Goal: Information Seeking & Learning: Check status

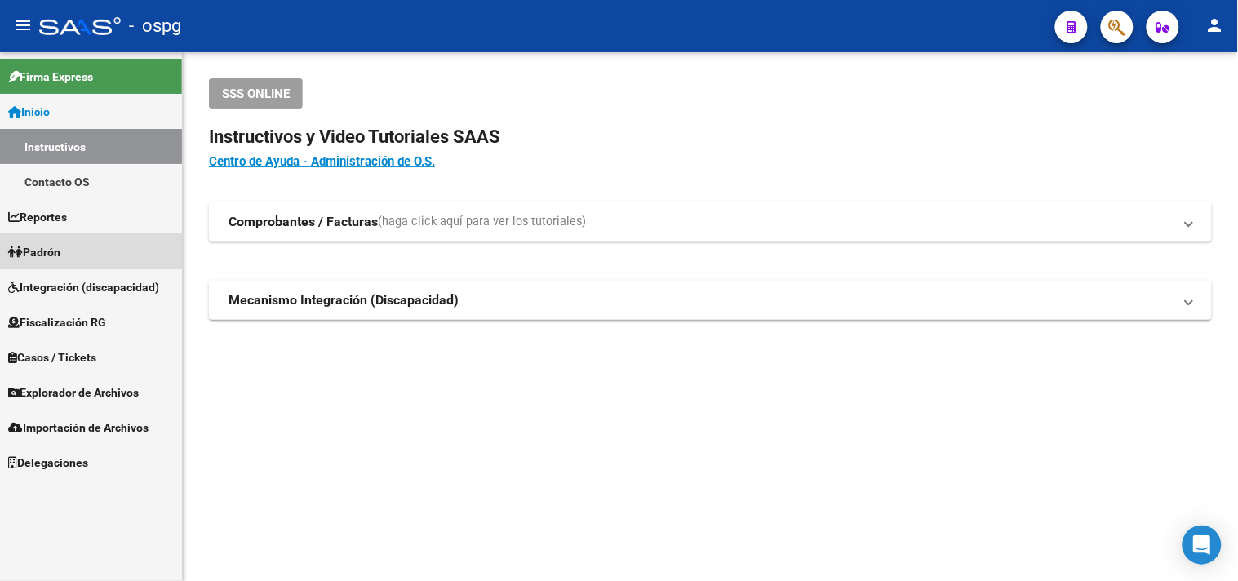
click at [60, 254] on span "Padrón" at bounding box center [34, 252] width 52 height 18
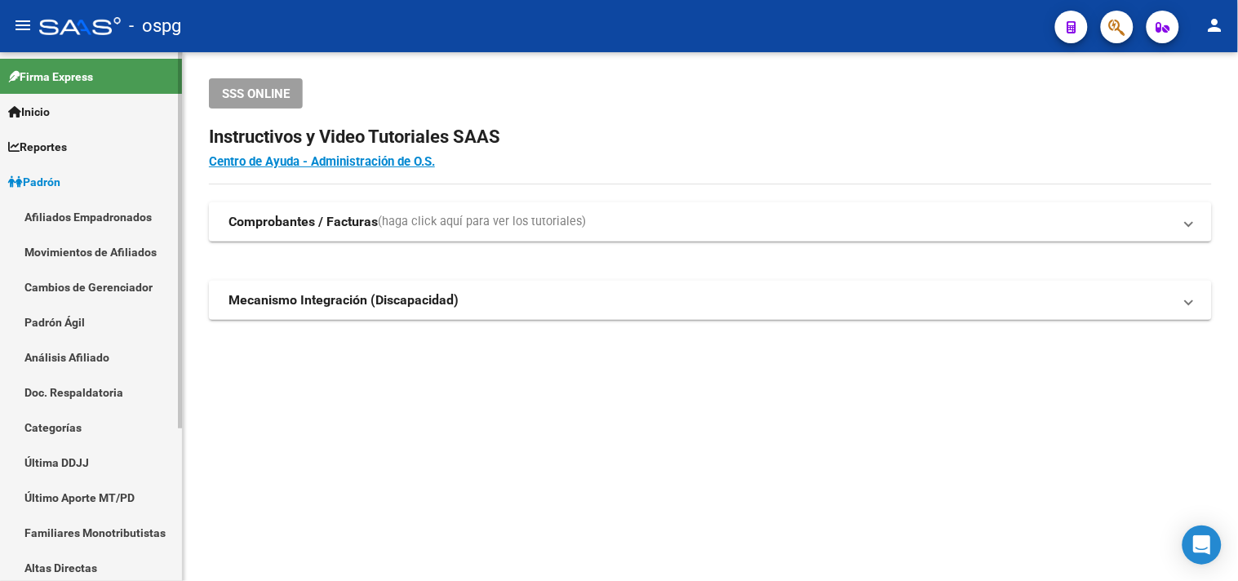
click at [75, 357] on link "Análisis Afiliado" at bounding box center [91, 356] width 182 height 35
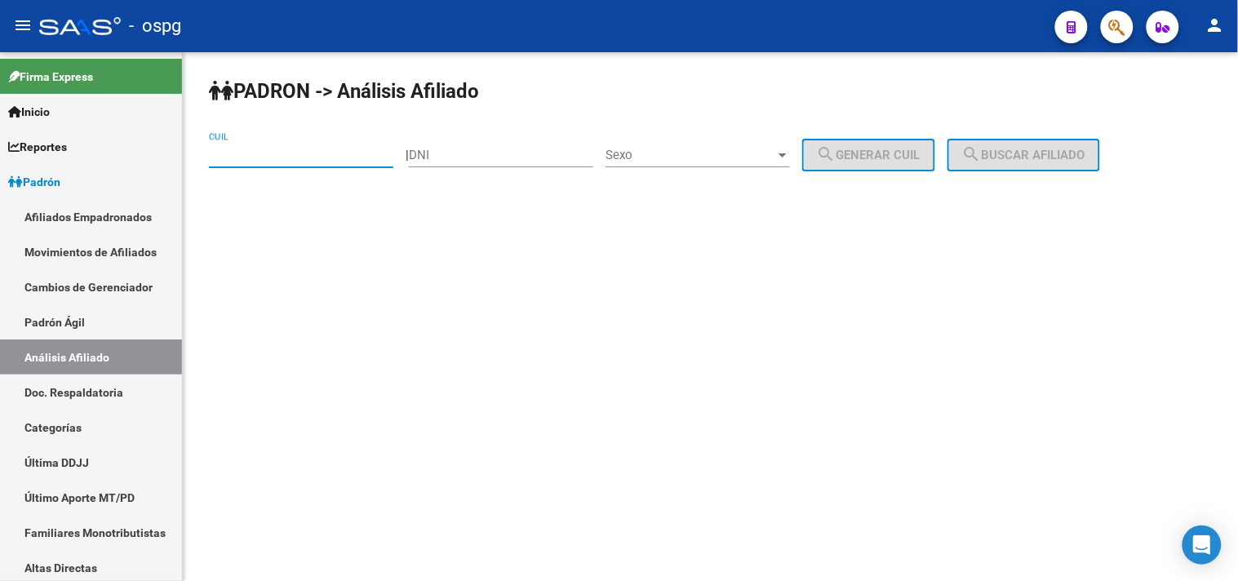
drag, startPoint x: 257, startPoint y: 157, endPoint x: 269, endPoint y: 149, distance: 14.3
click at [259, 153] on input "CUIL" at bounding box center [301, 155] width 184 height 15
type input "27-48012770-1"
click at [1015, 150] on span "search Buscar afiliado" at bounding box center [1023, 155] width 123 height 15
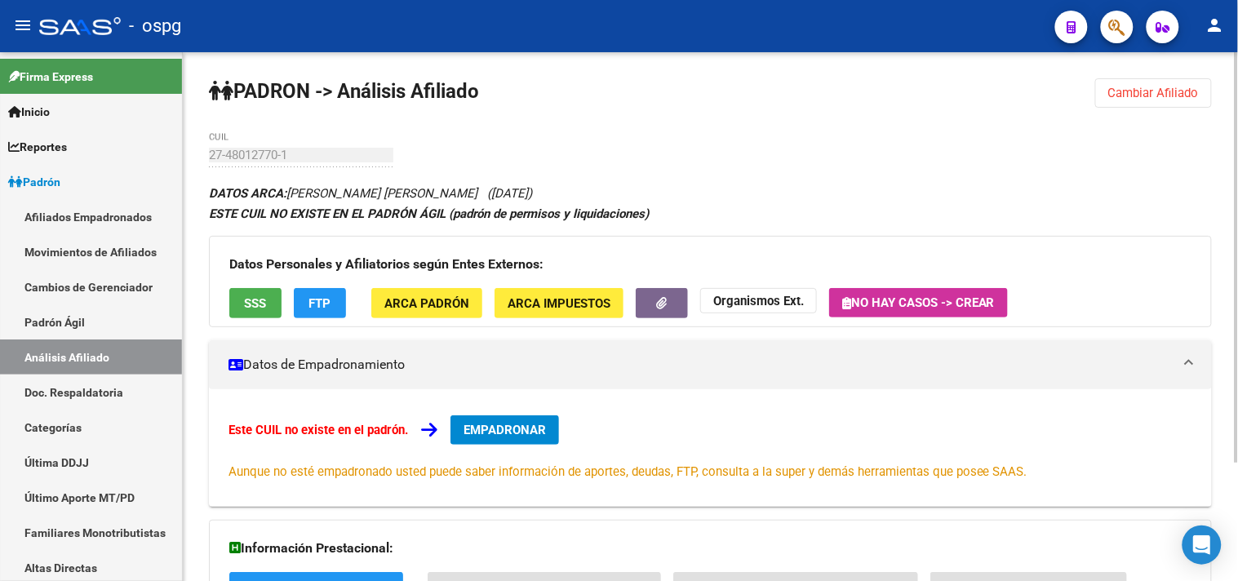
click at [261, 315] on button "SSS" at bounding box center [255, 303] width 52 height 30
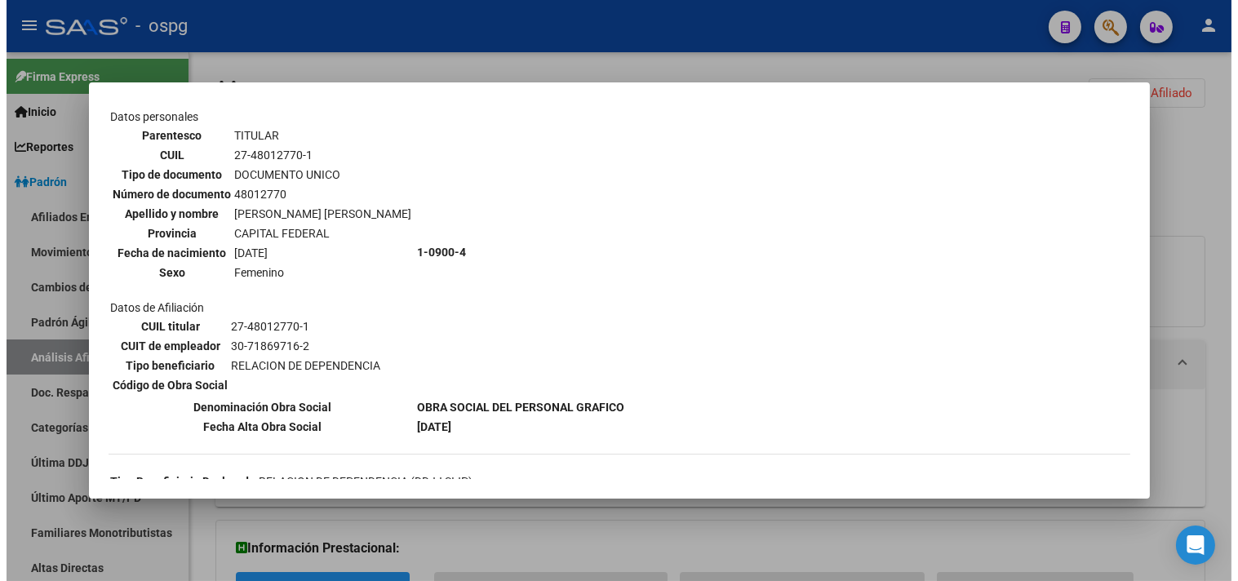
scroll to position [181, 0]
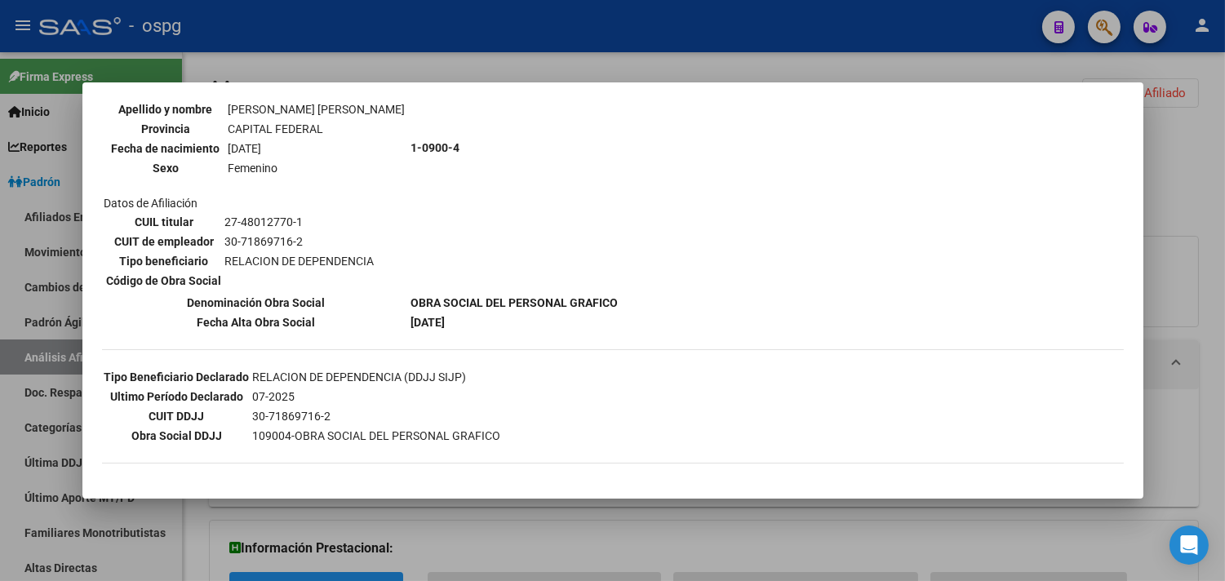
drag, startPoint x: 447, startPoint y: 51, endPoint x: 569, endPoint y: 95, distance: 130.3
click at [449, 51] on div at bounding box center [612, 290] width 1225 height 581
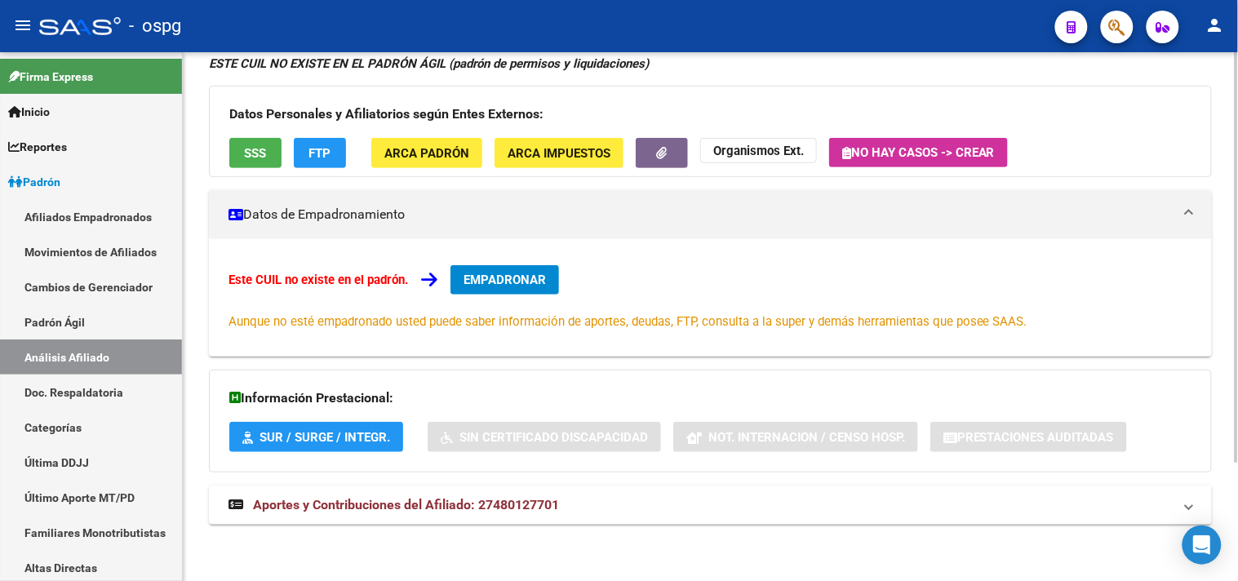
scroll to position [152, 0]
click at [446, 511] on span "Aportes y Contribuciones del Afiliado: 27480127701" at bounding box center [406, 504] width 306 height 16
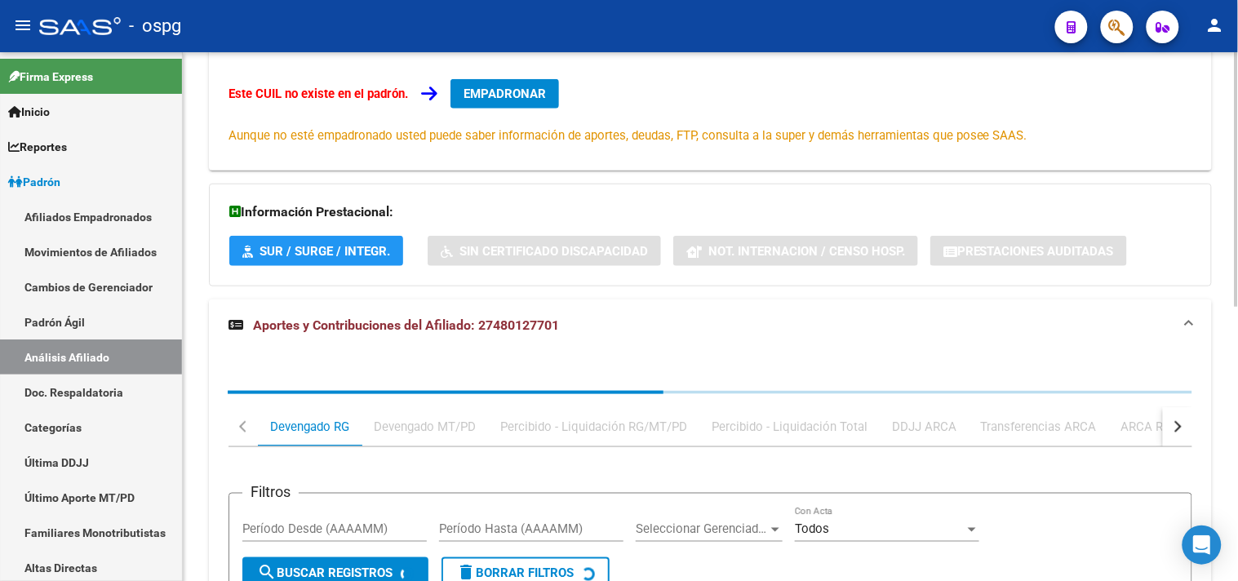
scroll to position [338, 0]
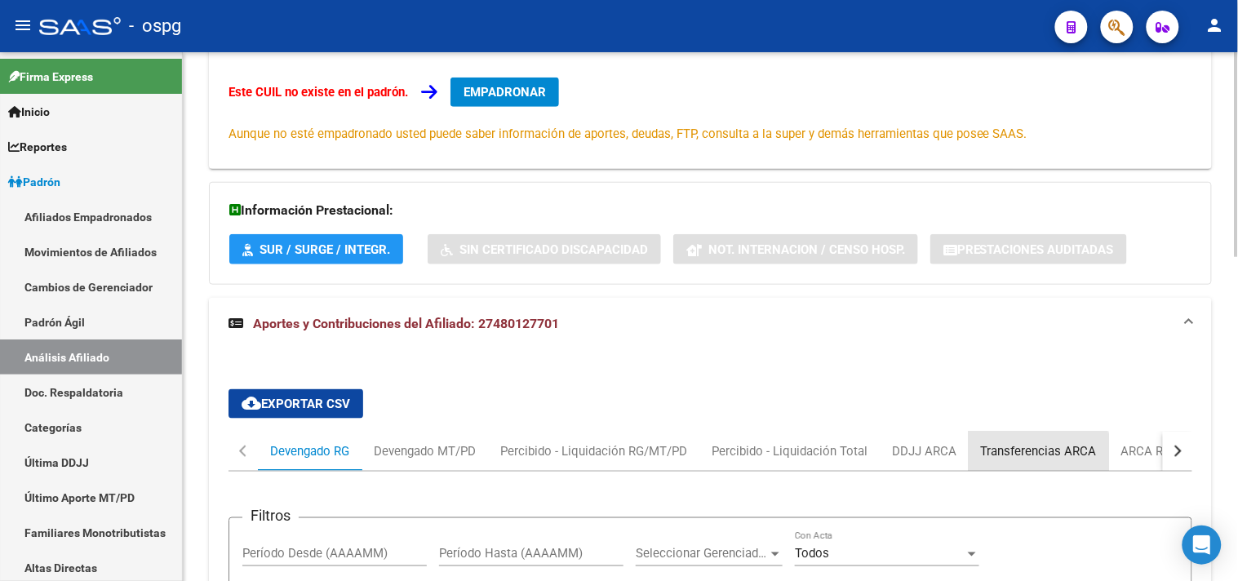
click at [1030, 454] on div "Transferencias ARCA" at bounding box center [1039, 451] width 116 height 18
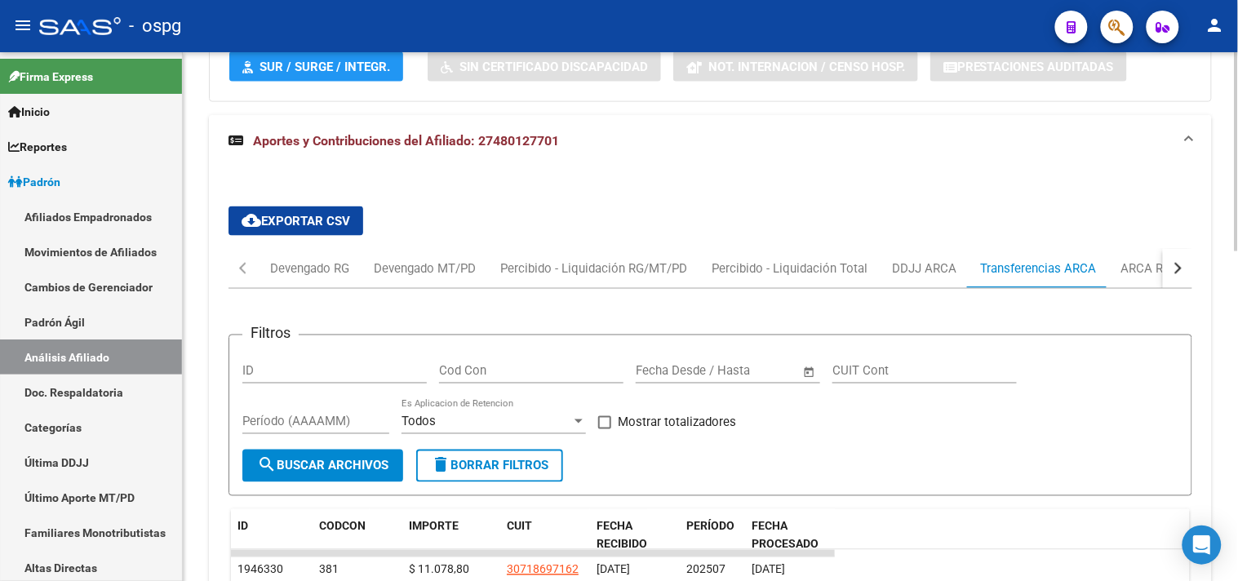
scroll to position [519, 0]
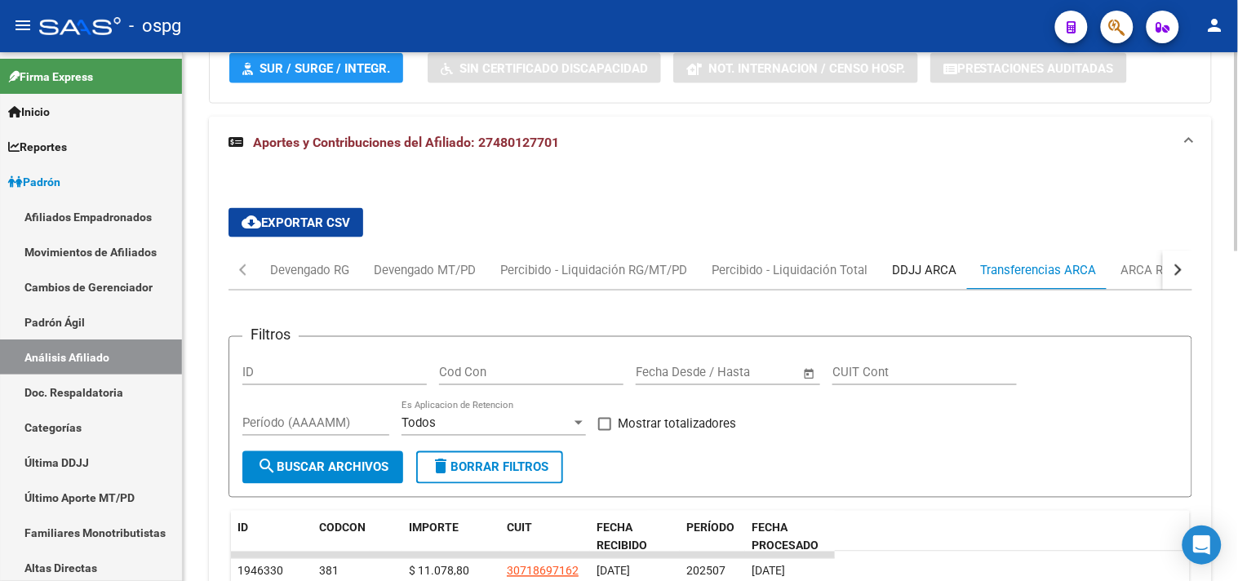
click at [919, 265] on div "DDJJ ARCA" at bounding box center [924, 270] width 64 height 18
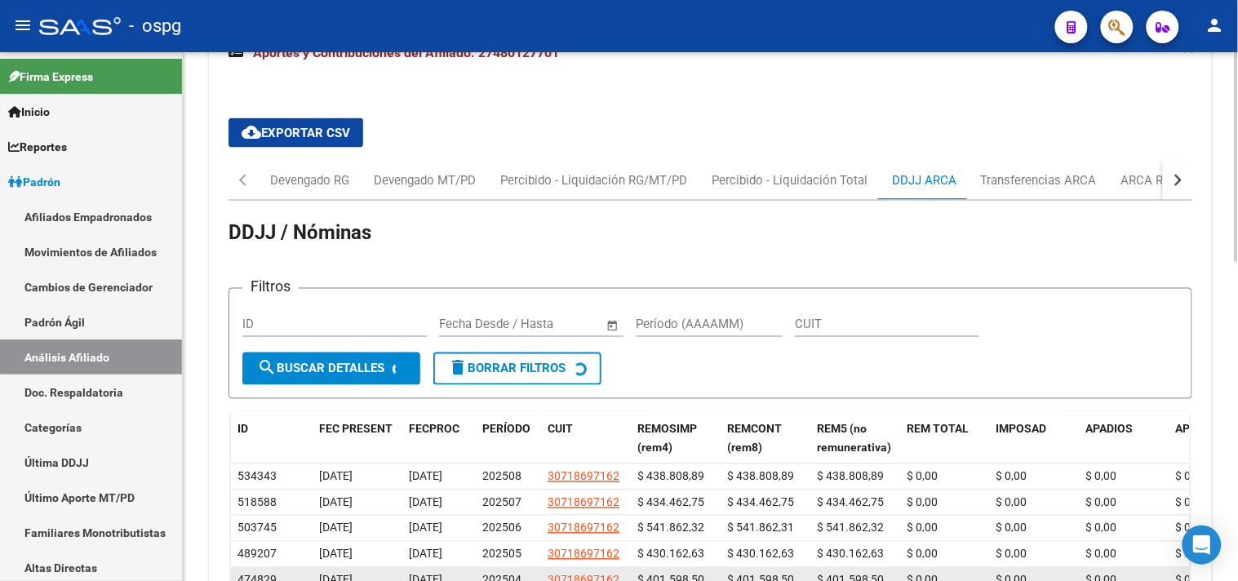
scroll to position [700, 0]
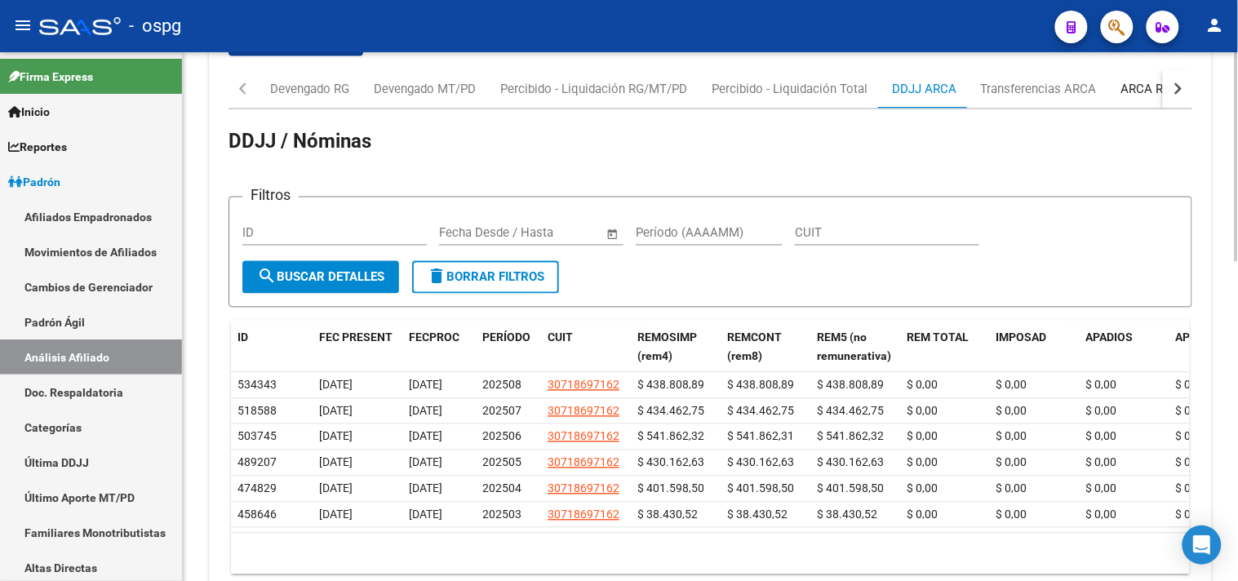
click at [1137, 86] on div "ARCA Relaciones Laborales" at bounding box center [1197, 89] width 153 height 18
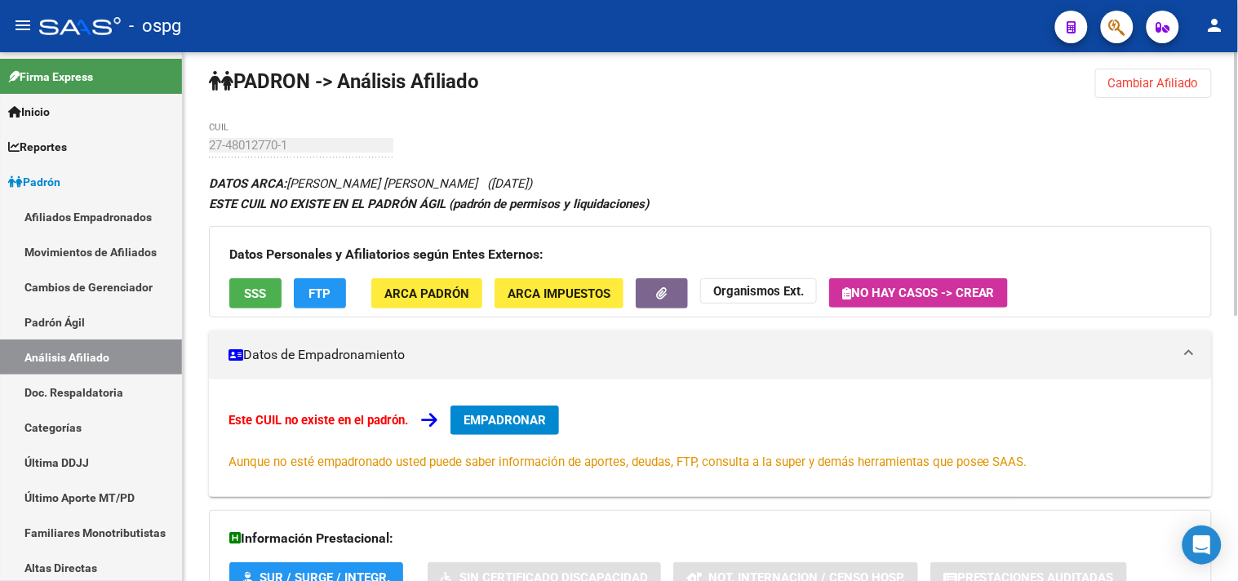
scroll to position [0, 0]
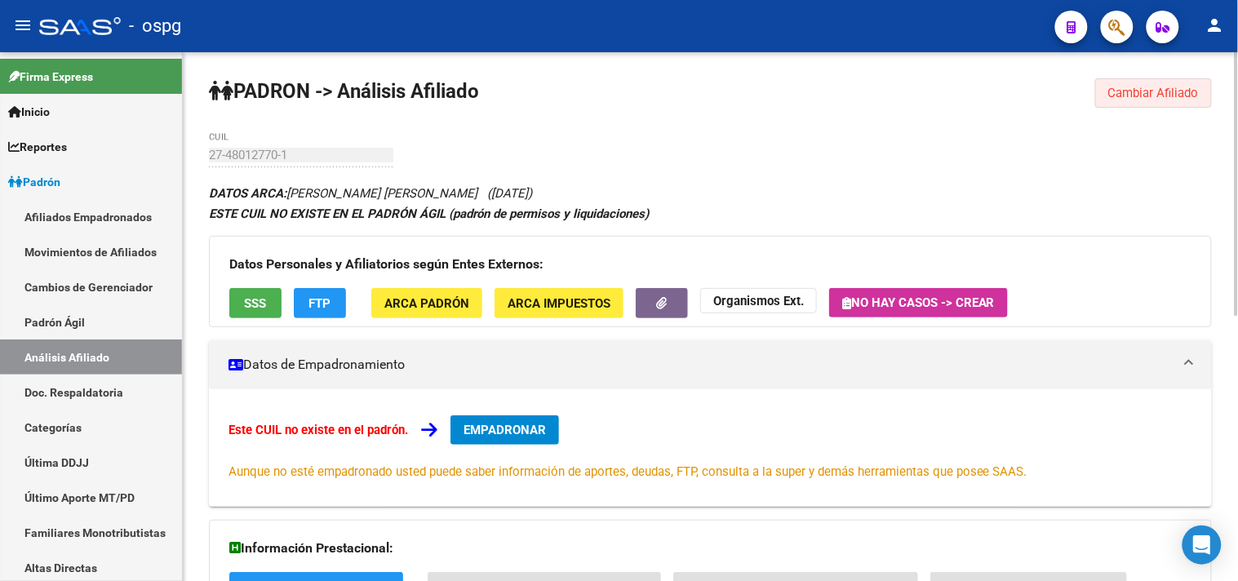
click at [1104, 84] on button "Cambiar Afiliado" at bounding box center [1153, 92] width 117 height 29
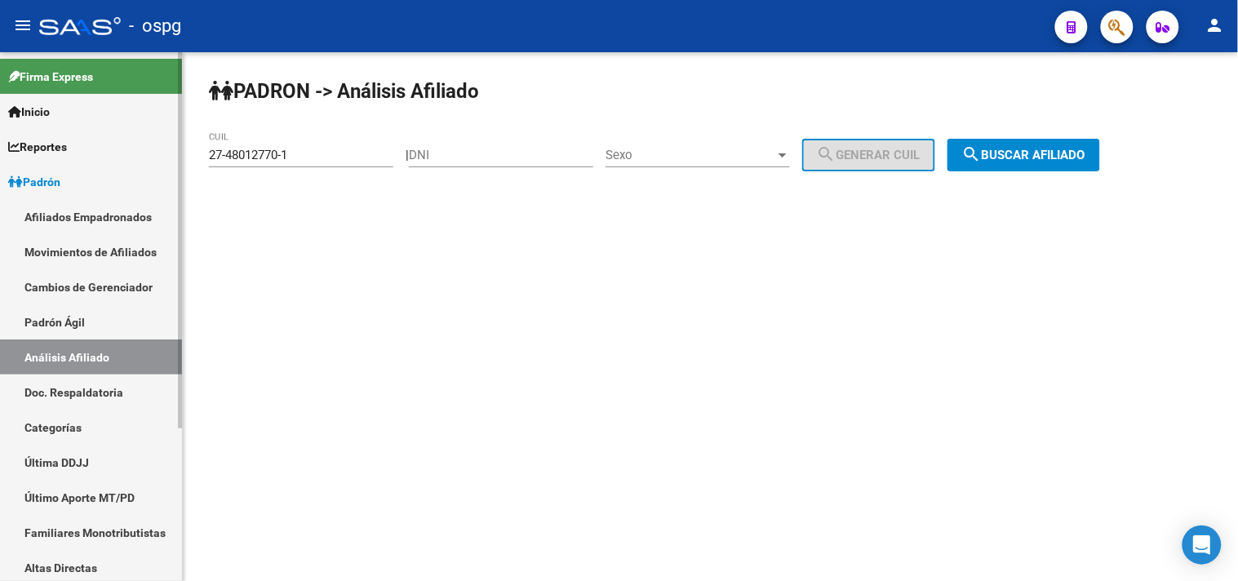
drag, startPoint x: 317, startPoint y: 156, endPoint x: 174, endPoint y: 157, distance: 142.8
click at [184, 156] on div "PADRON -> Análisis Afiliado 27-48012770-1 CUIL | DNI Sexo Sexo search Generar C…" at bounding box center [710, 137] width 1055 height 171
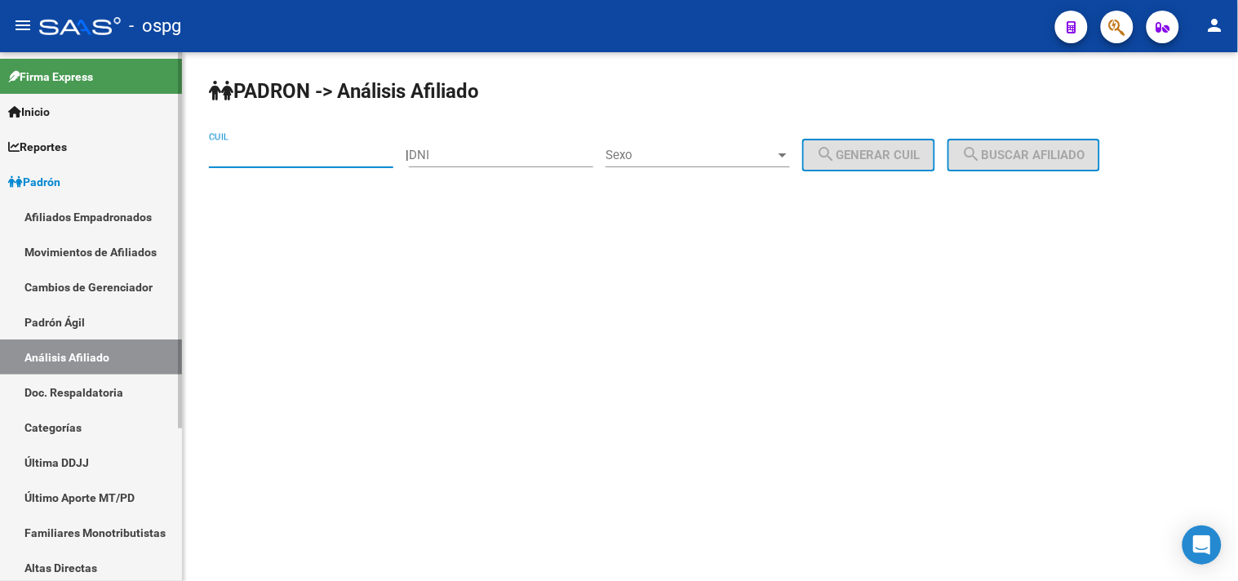
paste input "20-20555276-7"
type input "20-20555276-7"
drag, startPoint x: 1057, startPoint y: 153, endPoint x: 1053, endPoint y: 143, distance: 10.3
click at [1057, 152] on span "search Buscar afiliado" at bounding box center [1023, 155] width 123 height 15
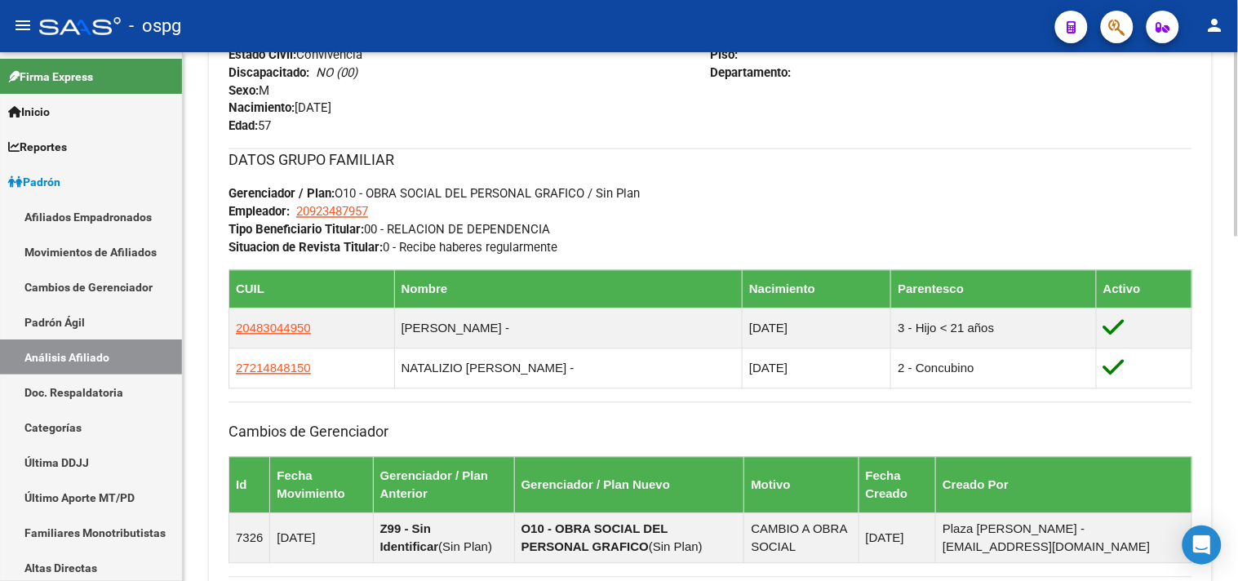
scroll to position [985, 0]
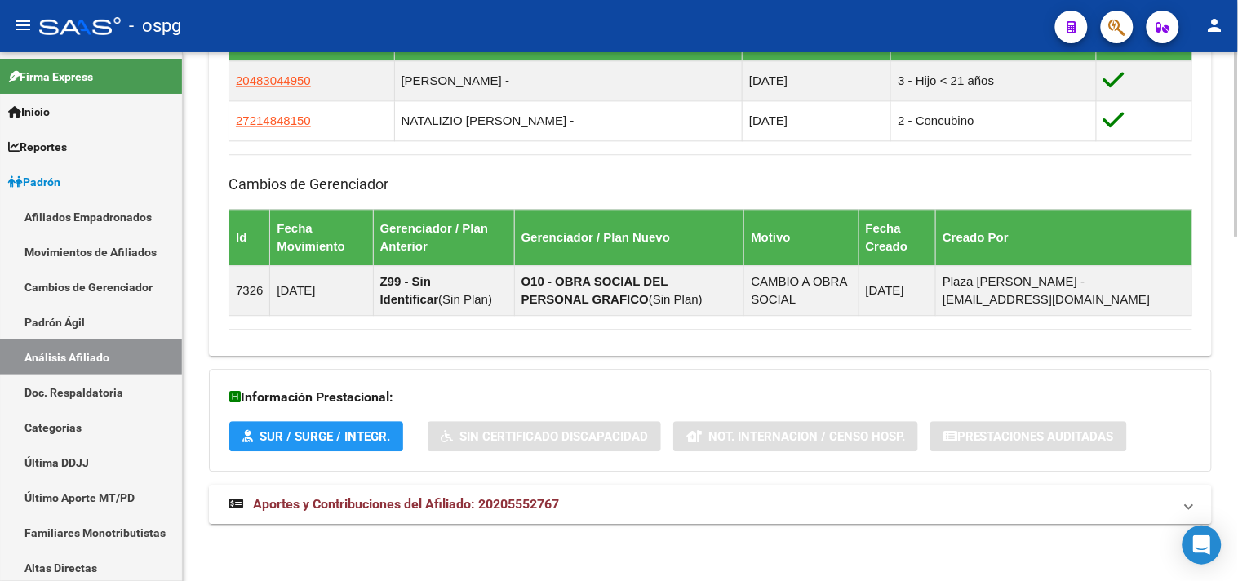
click at [424, 503] on span "Aportes y Contribuciones del Afiliado: 20205552767" at bounding box center [406, 504] width 306 height 16
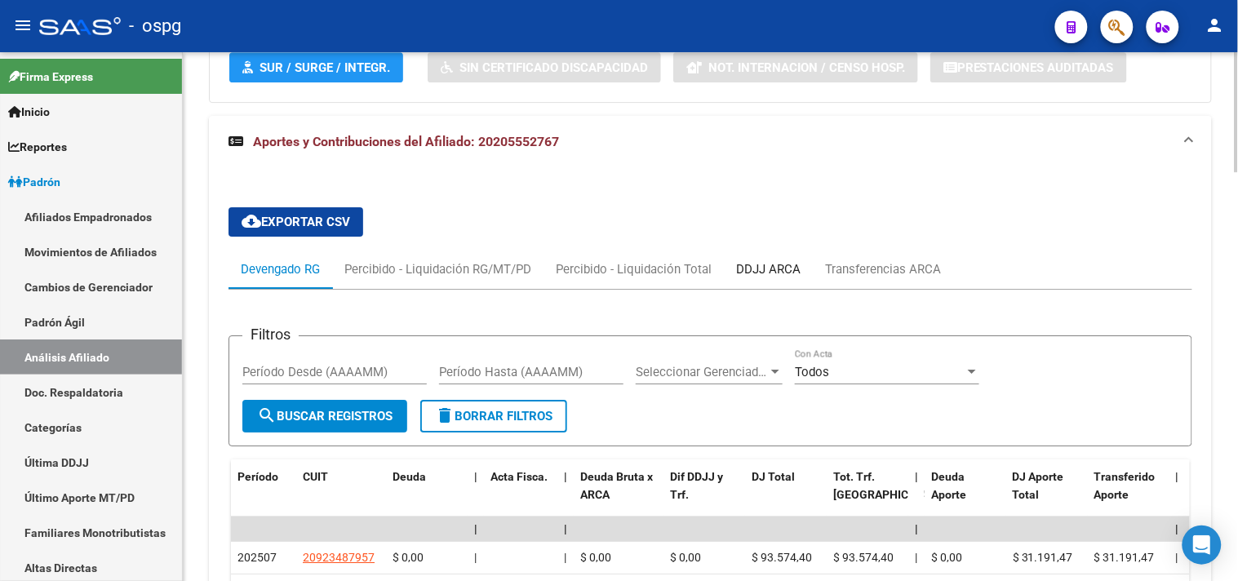
click at [755, 280] on div "DDJJ ARCA" at bounding box center [768, 269] width 89 height 39
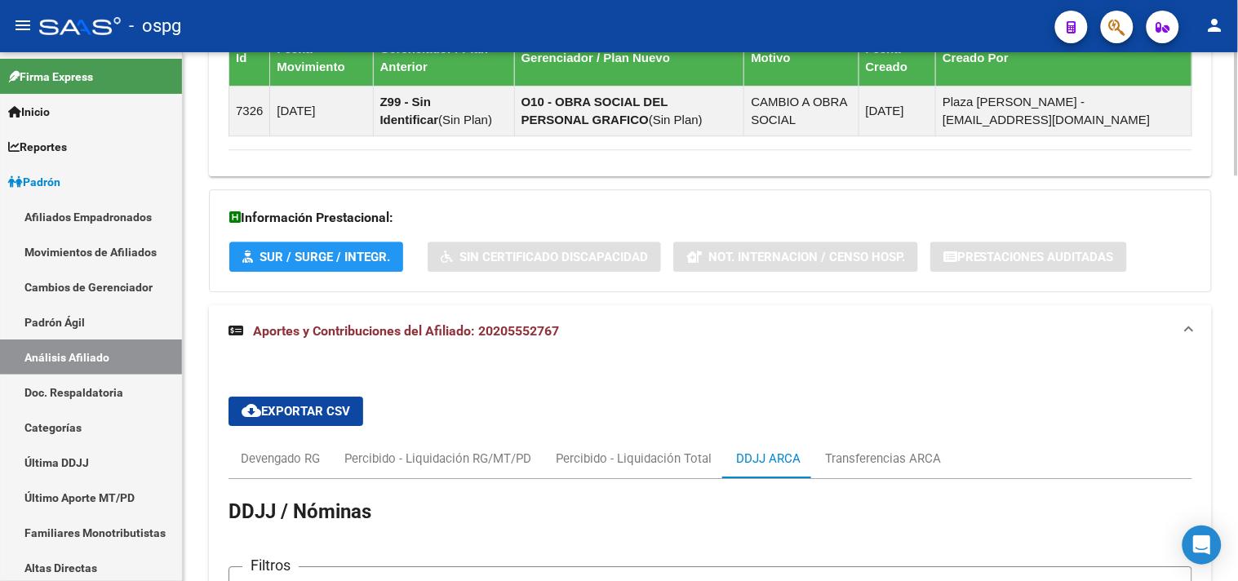
scroll to position [1269, 0]
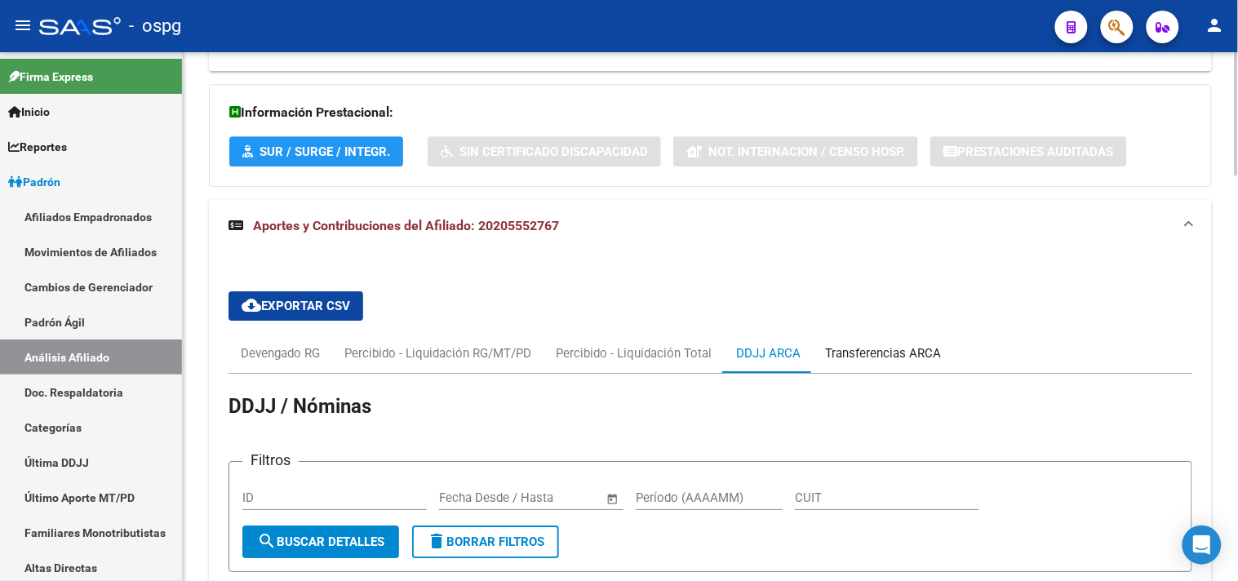
drag, startPoint x: 835, startPoint y: 352, endPoint x: 844, endPoint y: 351, distance: 9.9
click at [835, 353] on div "Transferencias ARCA" at bounding box center [883, 353] width 116 height 18
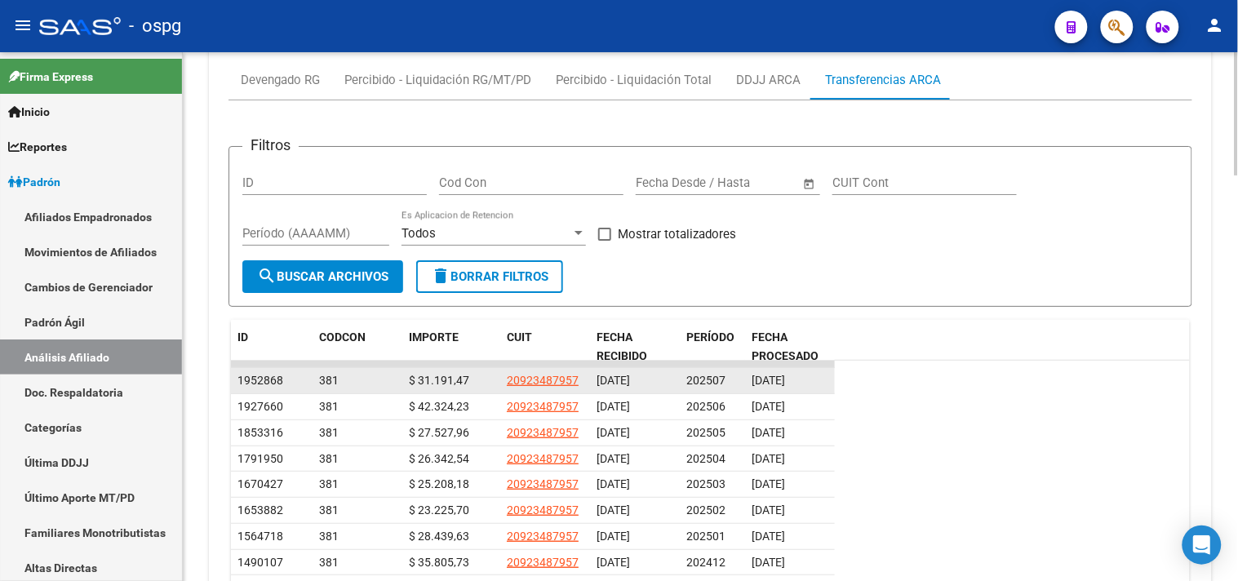
scroll to position [1540, 0]
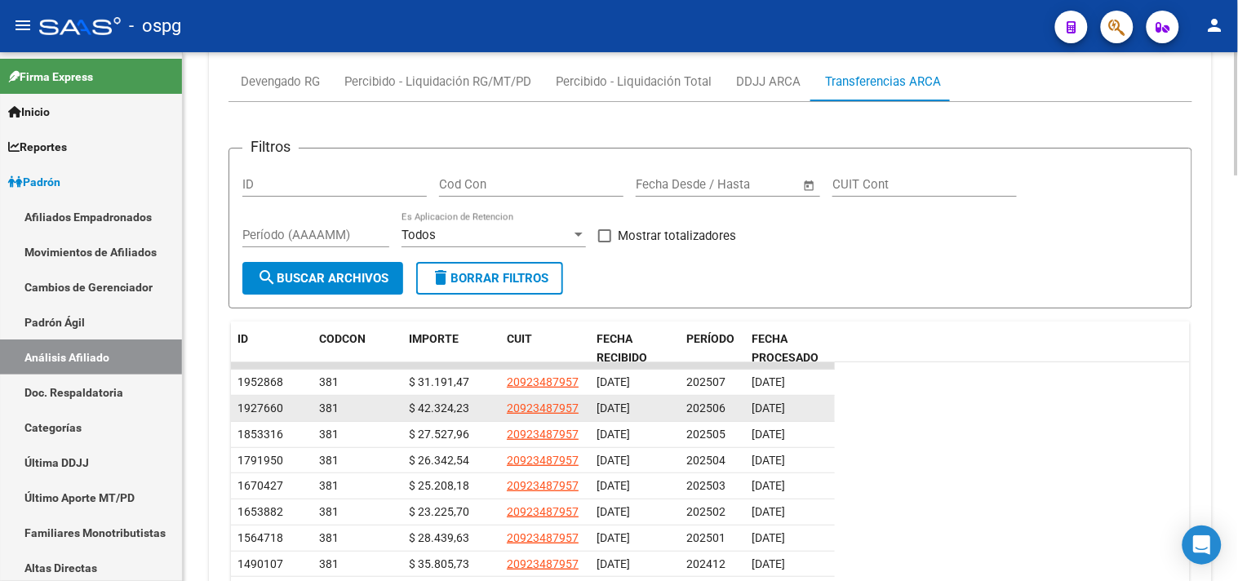
click at [534, 411] on span "20923487957" at bounding box center [543, 407] width 72 height 13
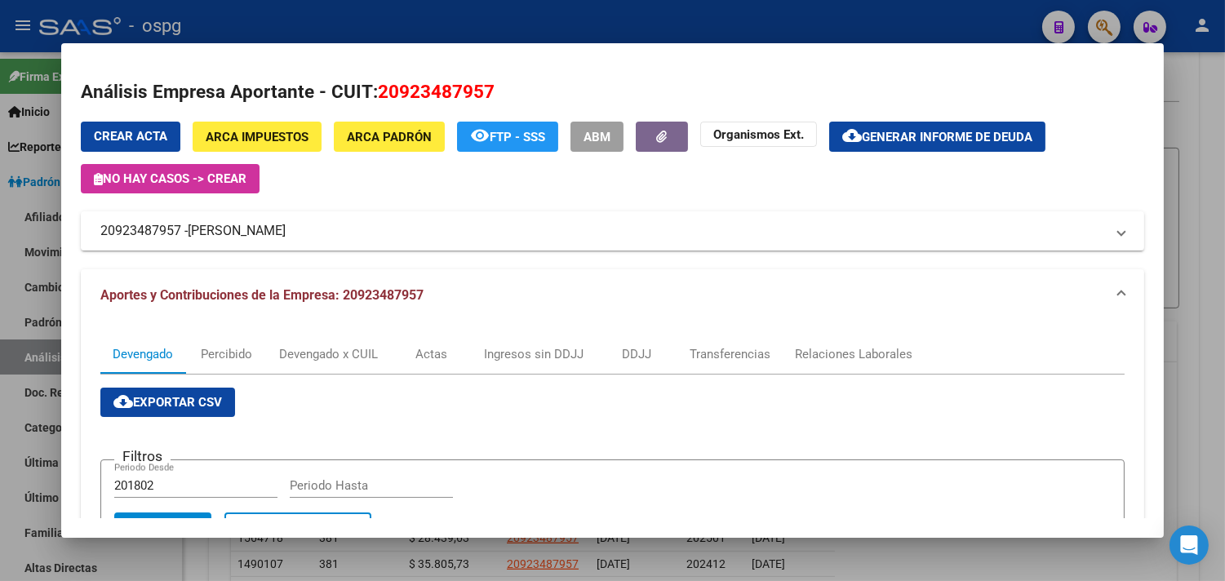
drag, startPoint x: 459, startPoint y: 27, endPoint x: 526, endPoint y: 12, distance: 68.5
click at [462, 27] on div at bounding box center [612, 290] width 1225 height 581
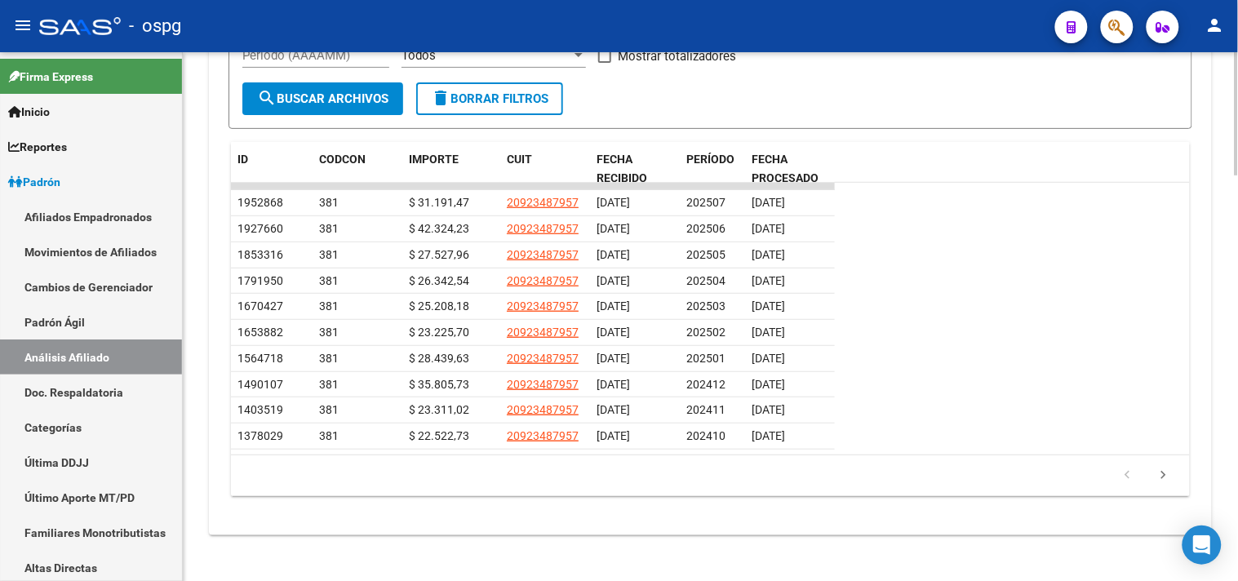
scroll to position [1722, 0]
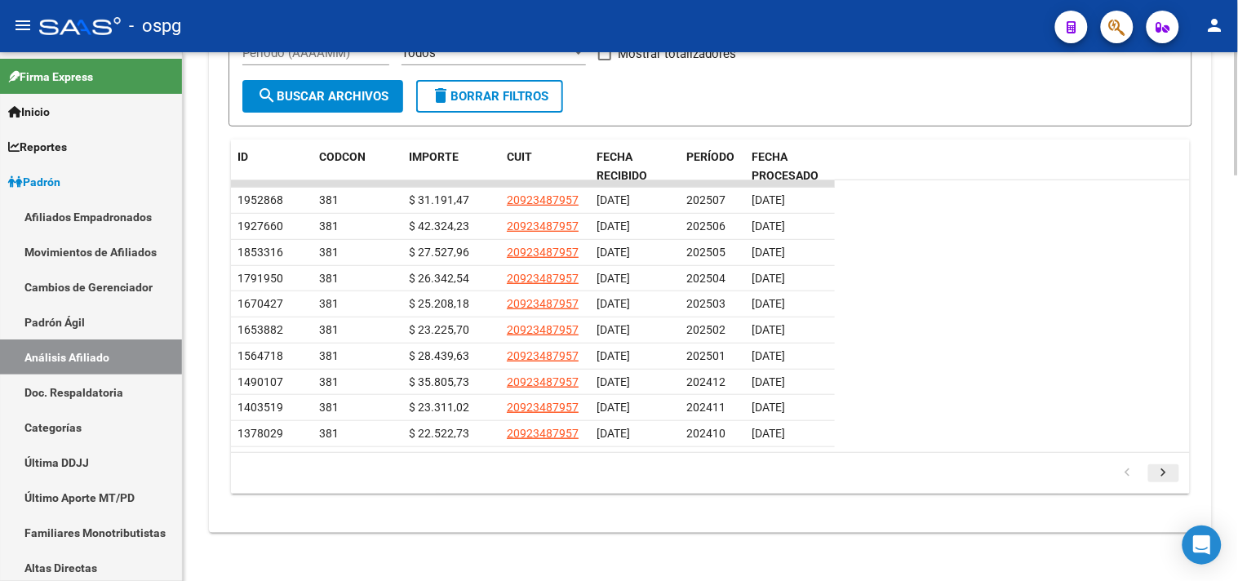
click at [1161, 477] on icon "go to next page" at bounding box center [1163, 475] width 21 height 20
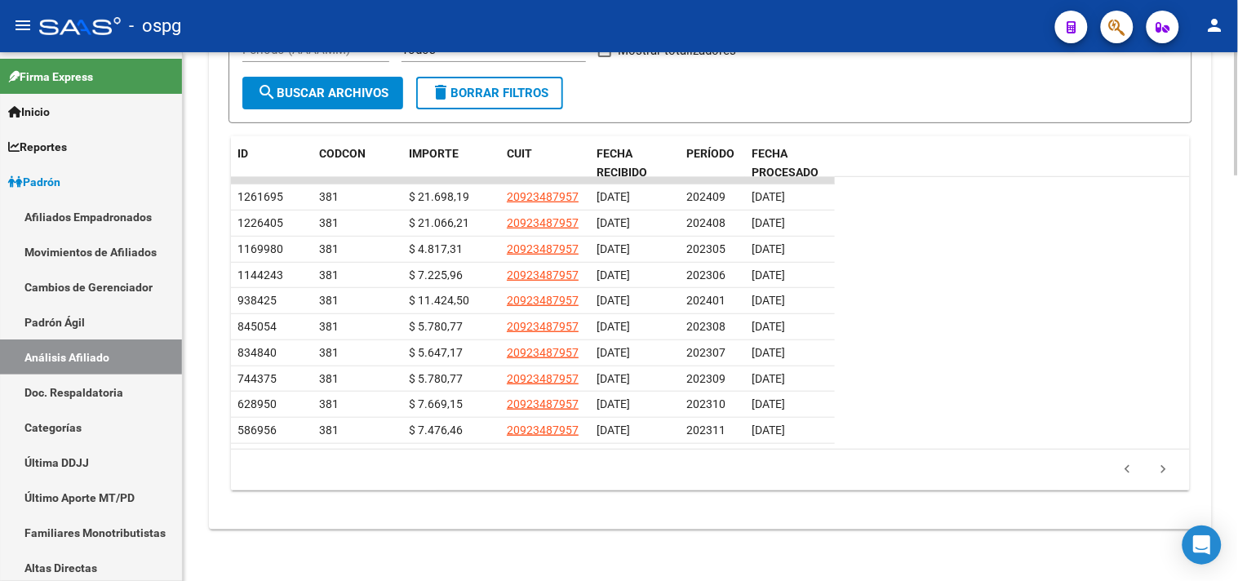
scroll to position [1733, 0]
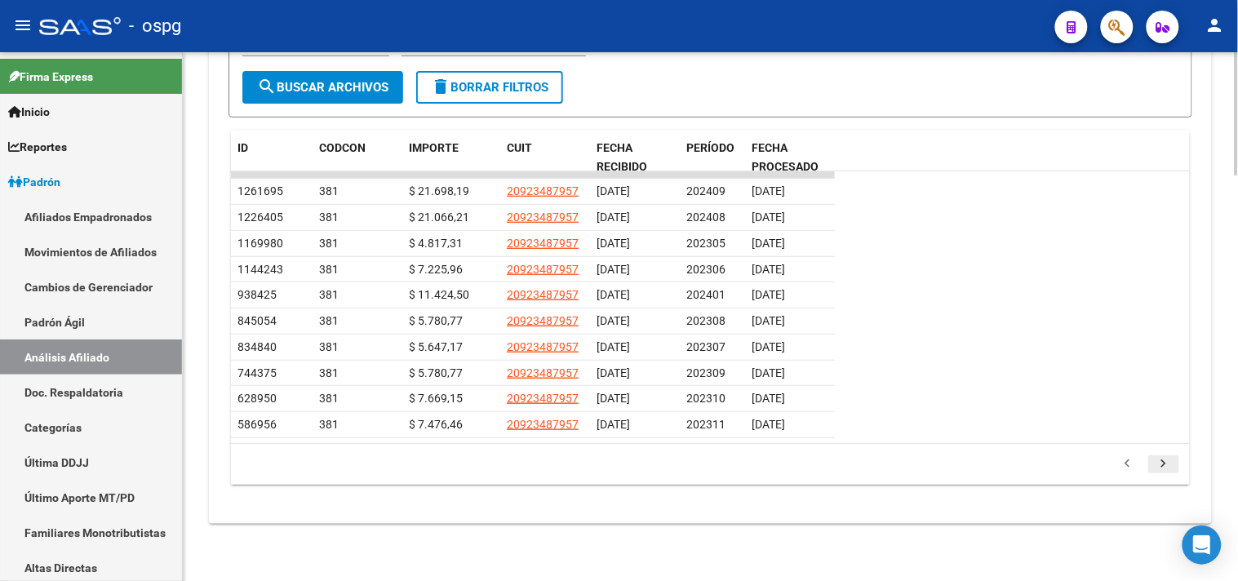
click at [1162, 467] on icon "go to next page" at bounding box center [1163, 466] width 21 height 20
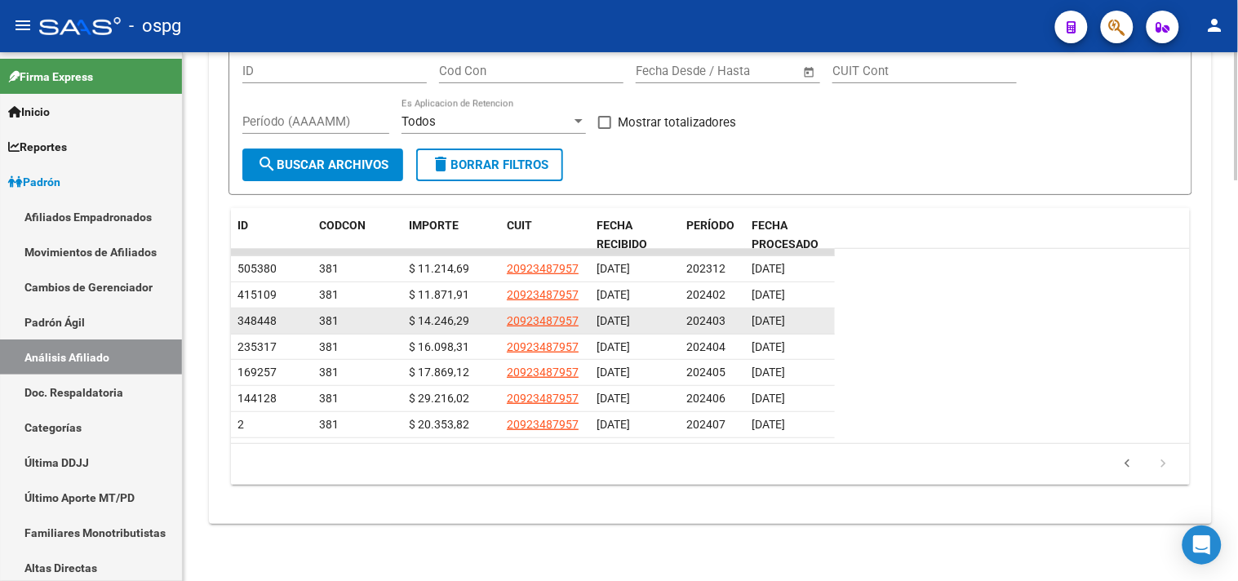
scroll to position [1656, 0]
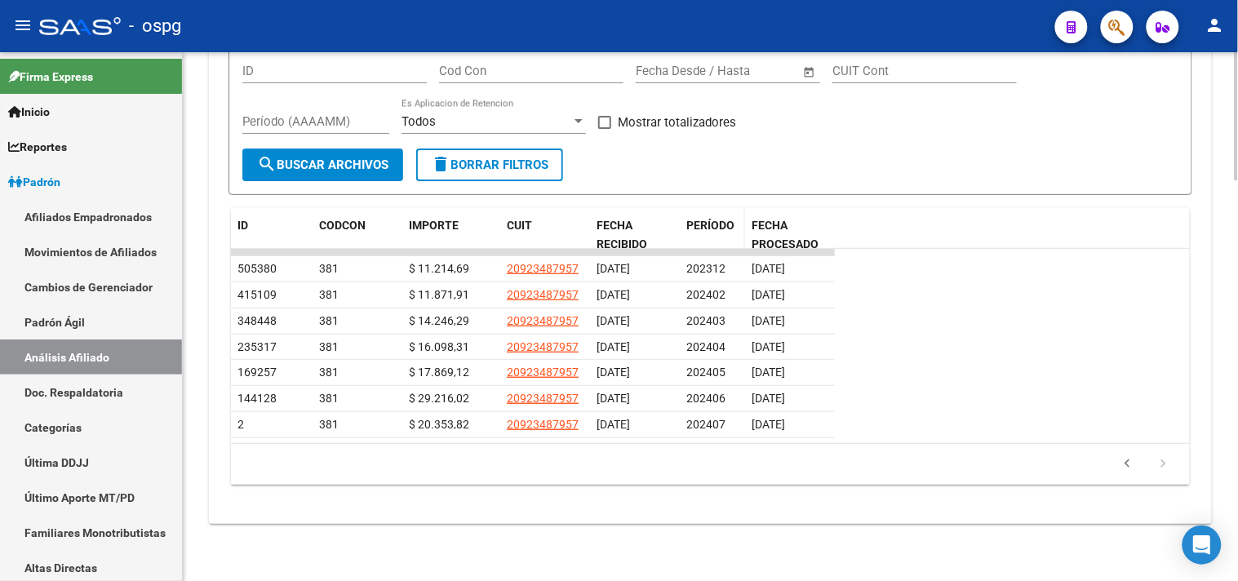
click at [705, 224] on span "PERÍODO" at bounding box center [710, 225] width 48 height 13
click at [1163, 465] on icon "go to next page" at bounding box center [1163, 466] width 21 height 20
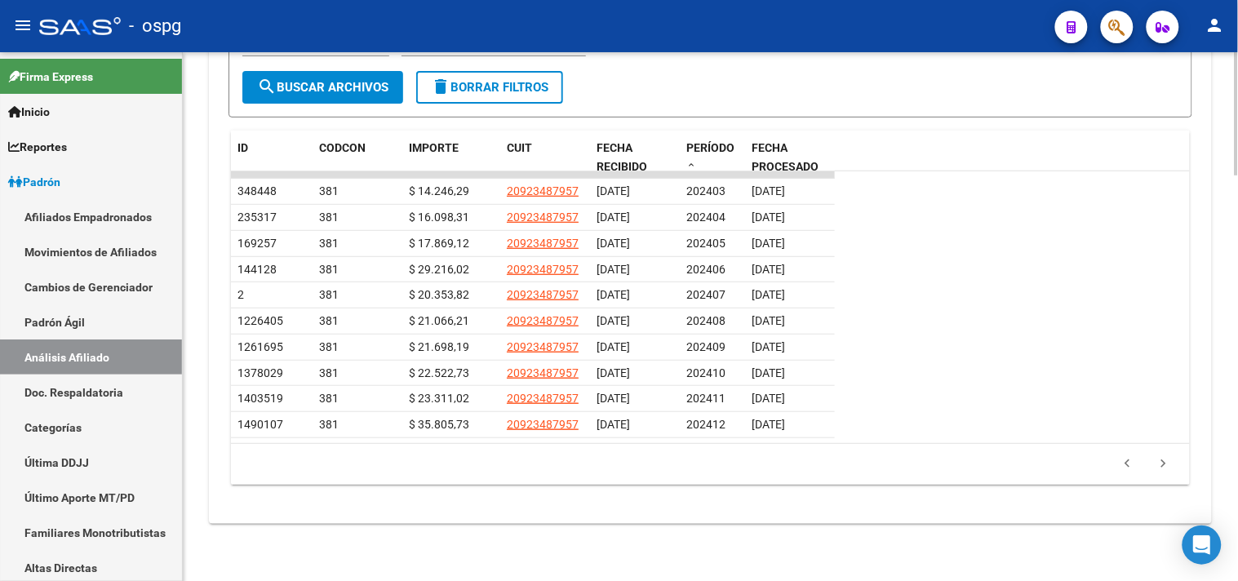
scroll to position [1733, 0]
